Goal: Check status

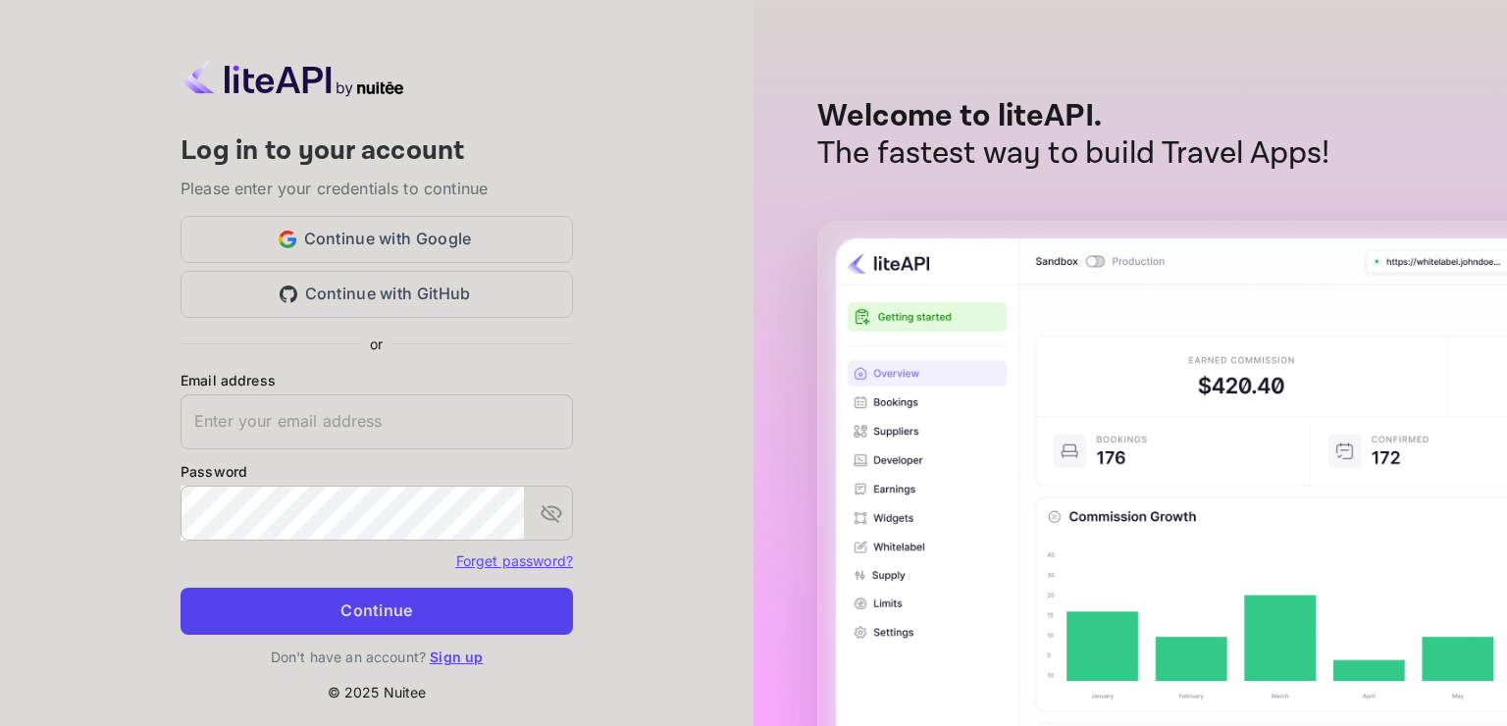
type input "[EMAIL_ADDRESS][DOMAIN_NAME]"
click at [333, 600] on button "Continue" at bounding box center [377, 611] width 392 height 47
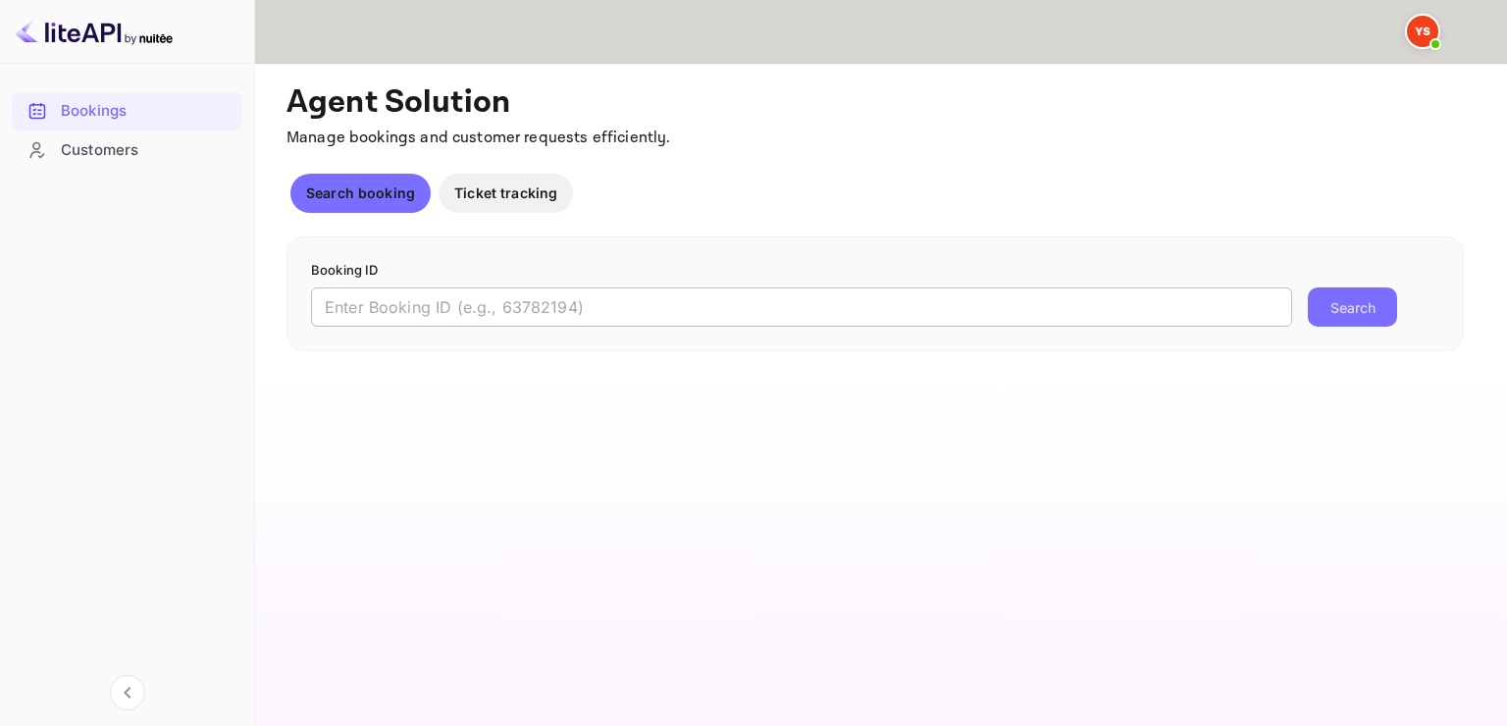
click at [437, 295] on input "text" at bounding box center [801, 306] width 981 height 39
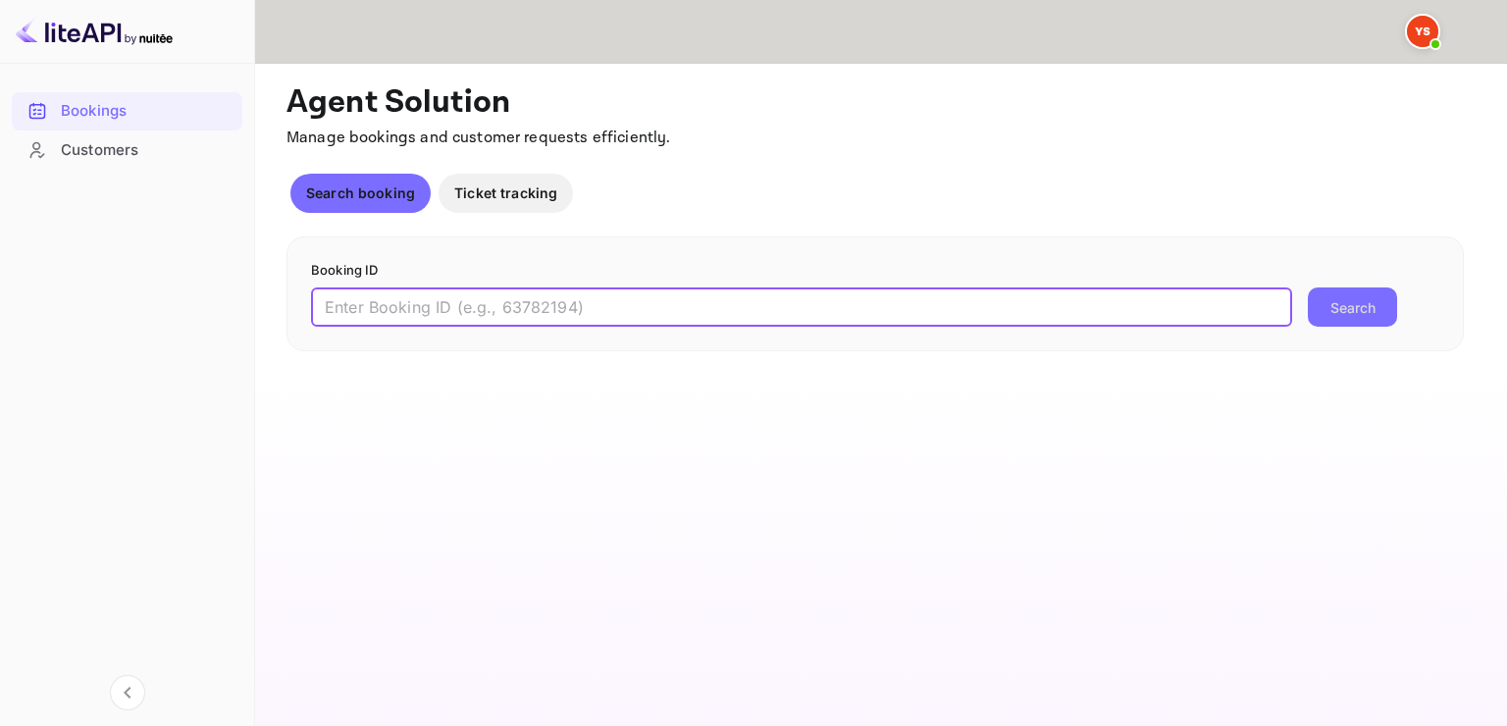
paste input "9485071"
type input "9485071"
click at [1308, 287] on button "Search" at bounding box center [1352, 306] width 89 height 39
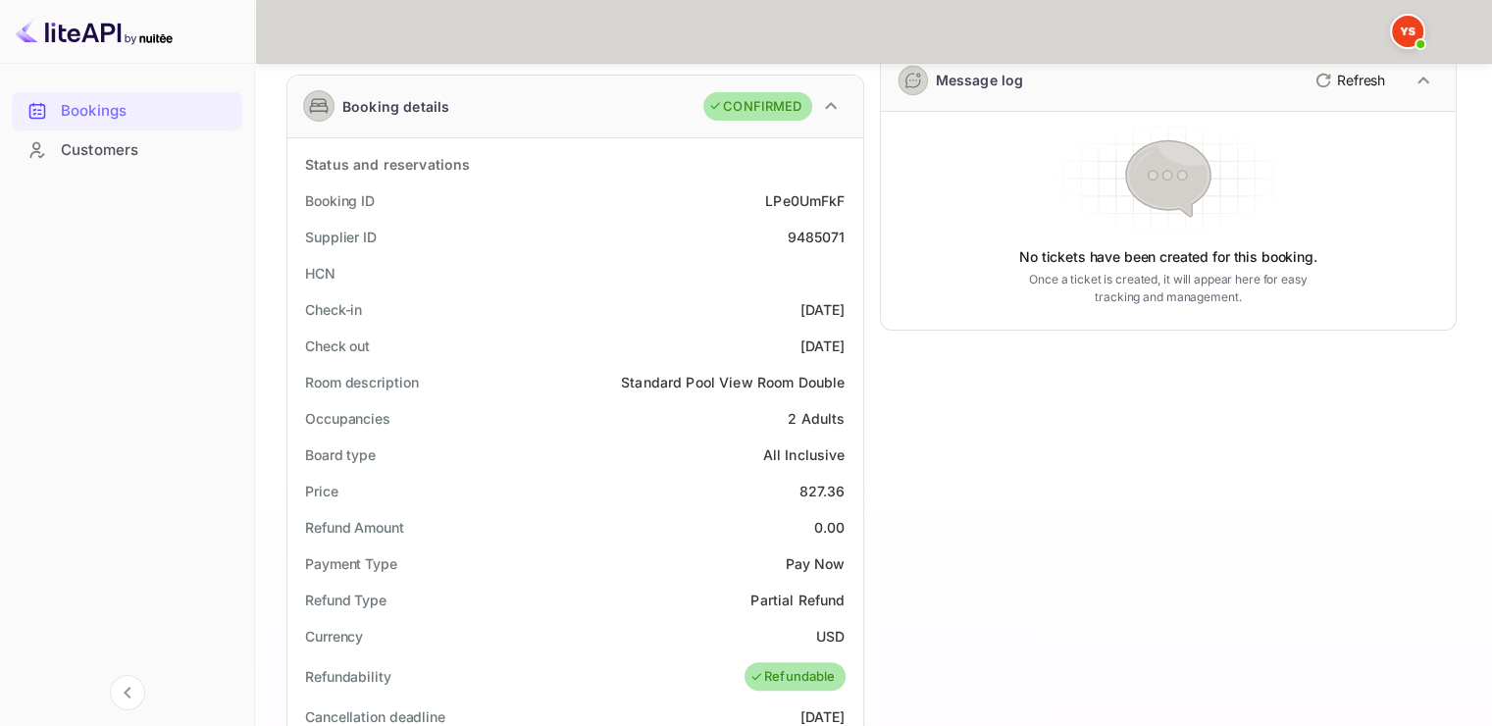
scroll to position [294, 0]
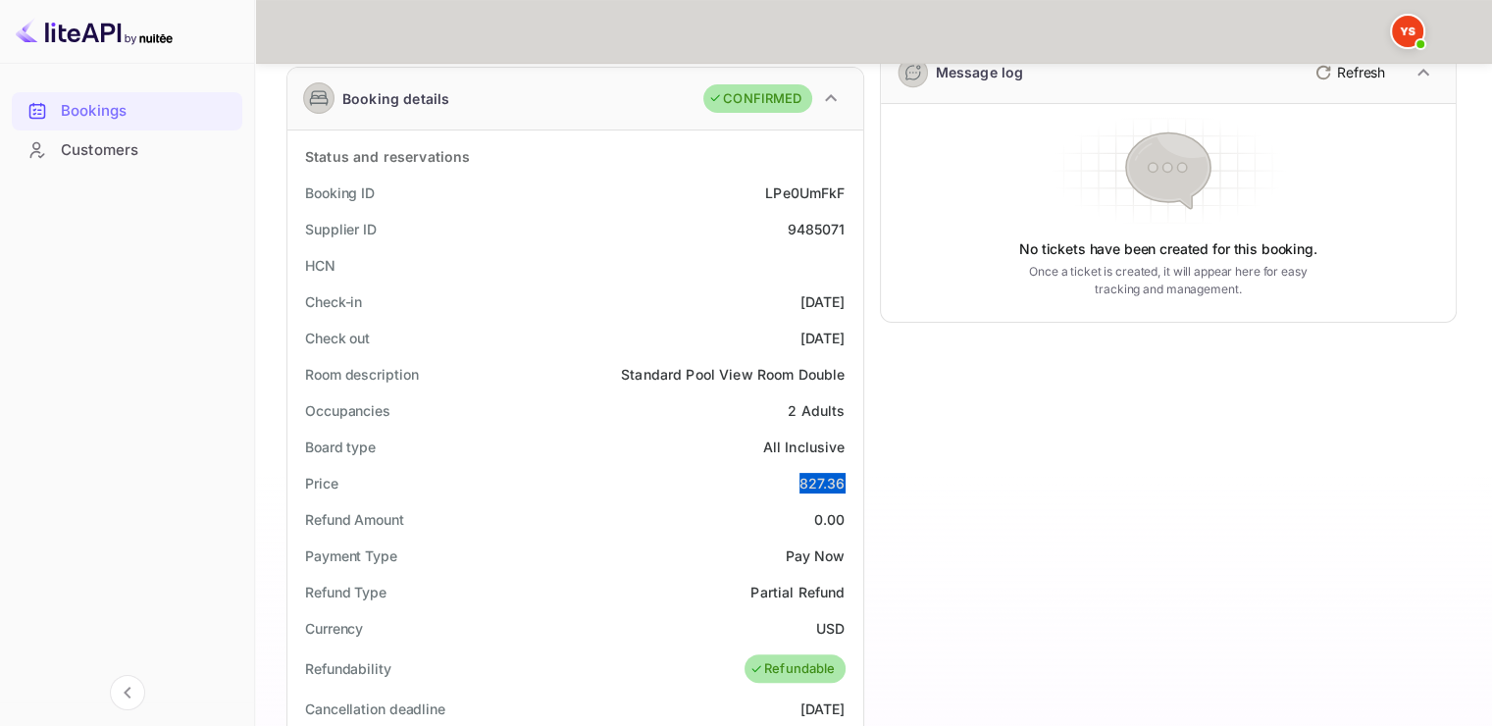
drag, startPoint x: 799, startPoint y: 481, endPoint x: 845, endPoint y: 479, distance: 46.2
click at [845, 479] on div "Price 827.36" at bounding box center [575, 483] width 560 height 36
copy div "827.36"
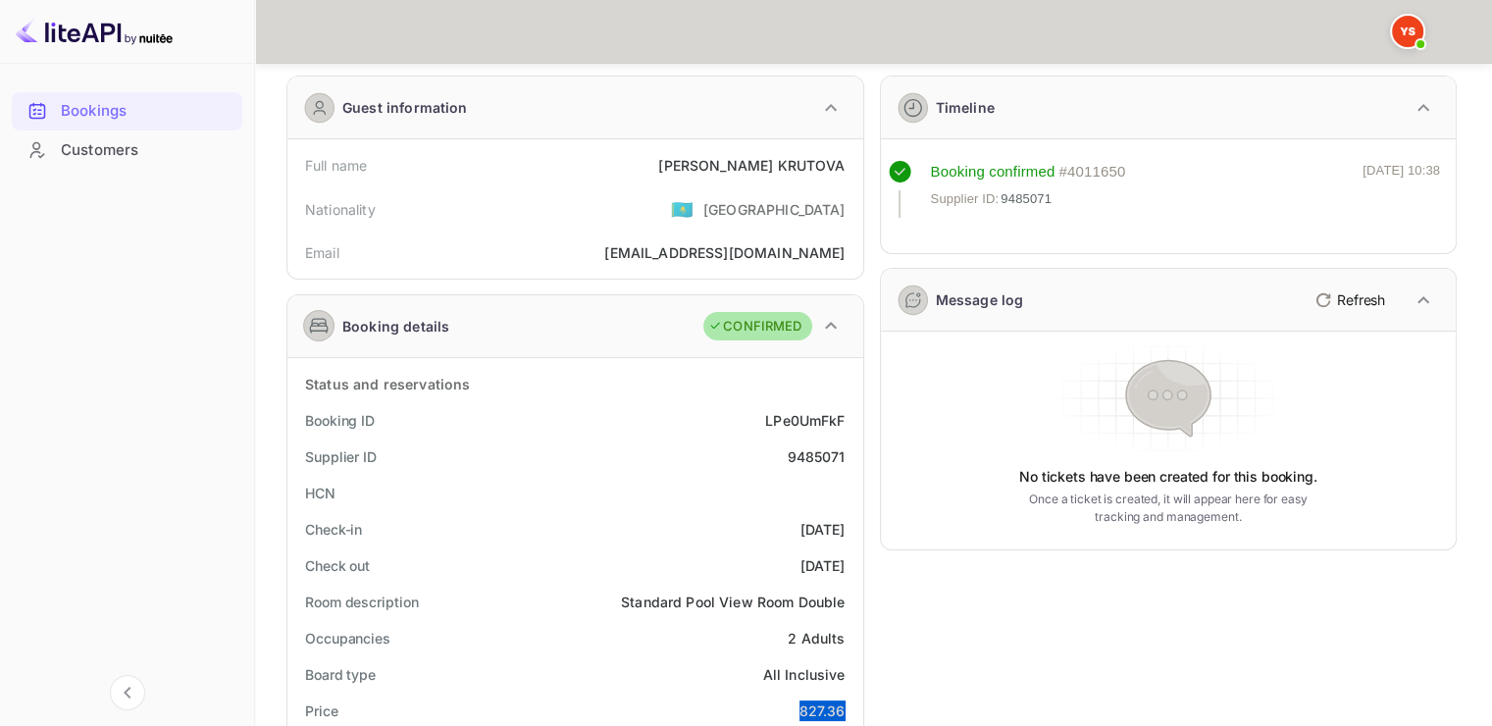
scroll to position [0, 0]
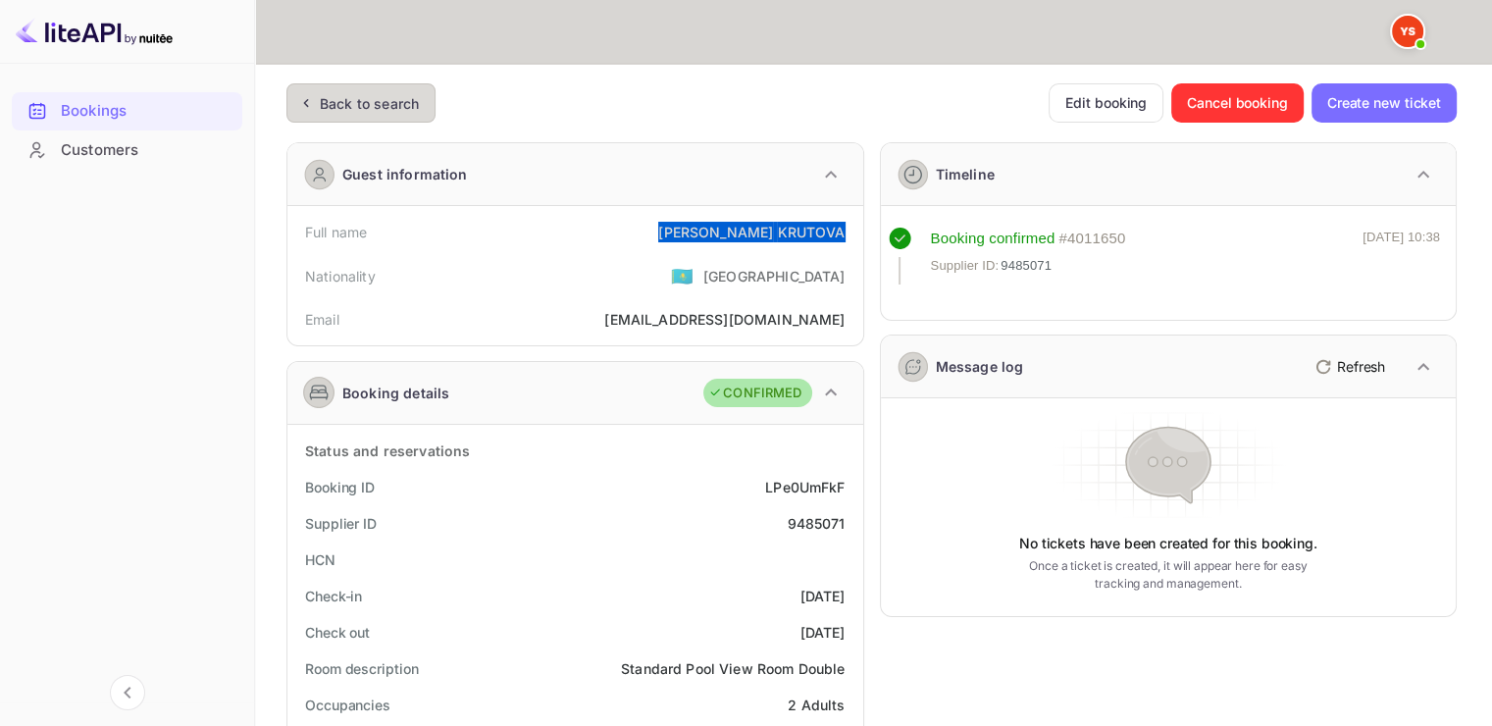
drag, startPoint x: 729, startPoint y: 228, endPoint x: 841, endPoint y: 224, distance: 111.9
click at [841, 224] on div "[PERSON_NAME]" at bounding box center [751, 232] width 186 height 21
copy div "[PERSON_NAME]"
